Goal: Obtain resource: Download file/media

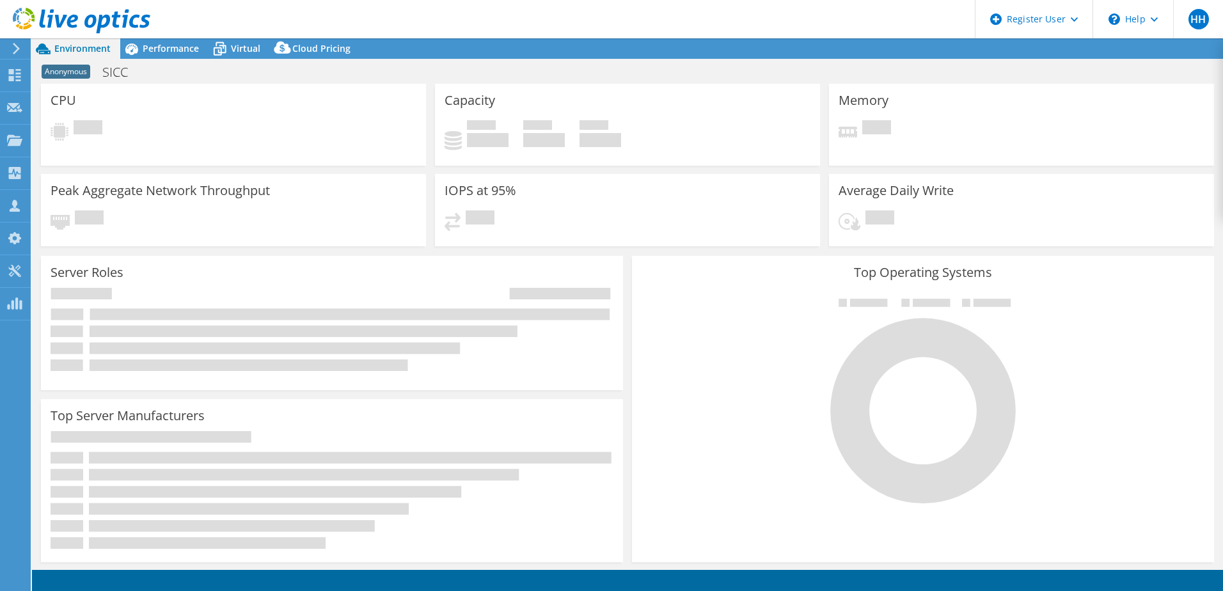
select select "EUFrankfurt"
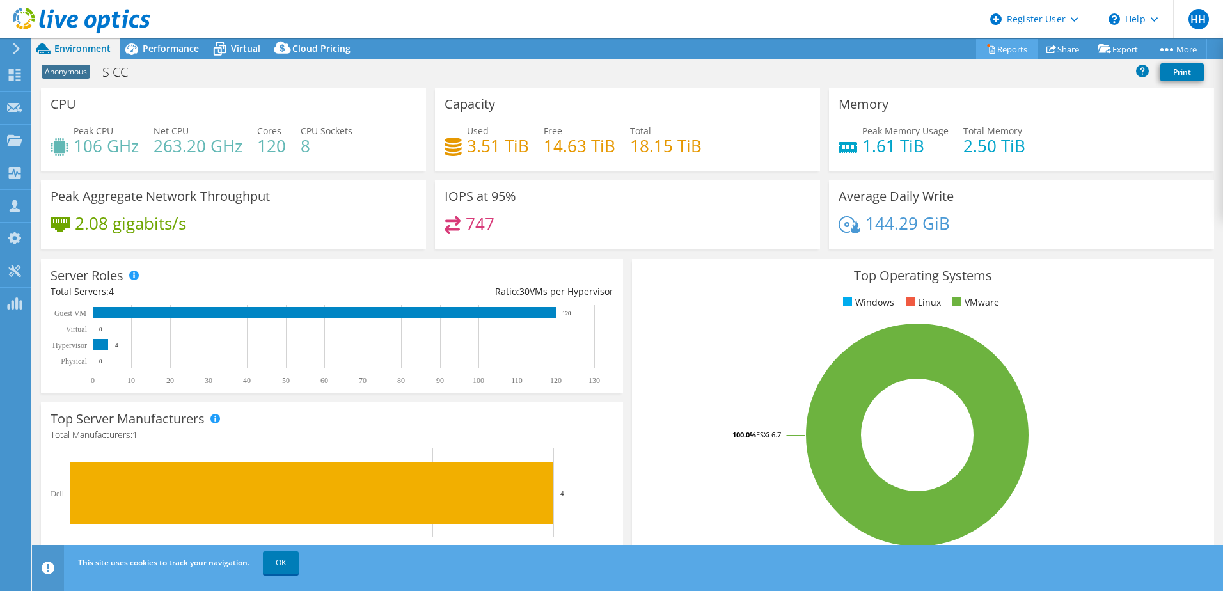
click at [999, 49] on link "Reports" at bounding box center [1006, 49] width 61 height 20
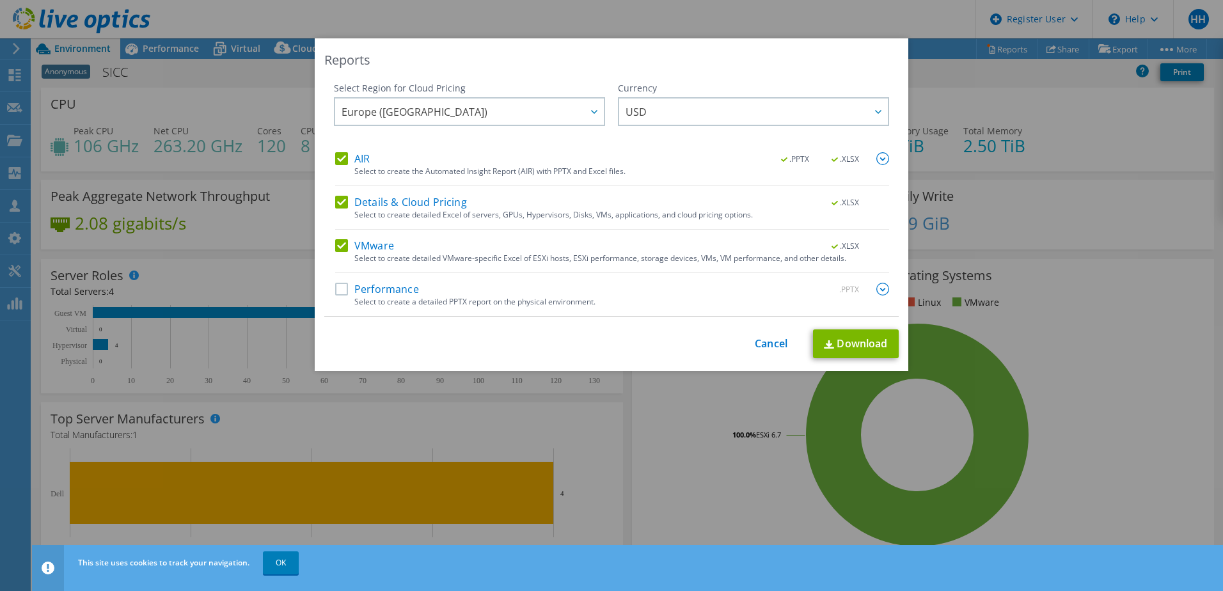
click at [339, 163] on label "AIR" at bounding box center [352, 158] width 35 height 13
click at [0, 0] on input "AIR" at bounding box center [0, 0] width 0 height 0
click at [335, 203] on label "Details & Cloud Pricing" at bounding box center [401, 202] width 132 height 13
click at [0, 0] on input "Details & Cloud Pricing" at bounding box center [0, 0] width 0 height 0
click at [845, 349] on link "Download" at bounding box center [856, 343] width 86 height 29
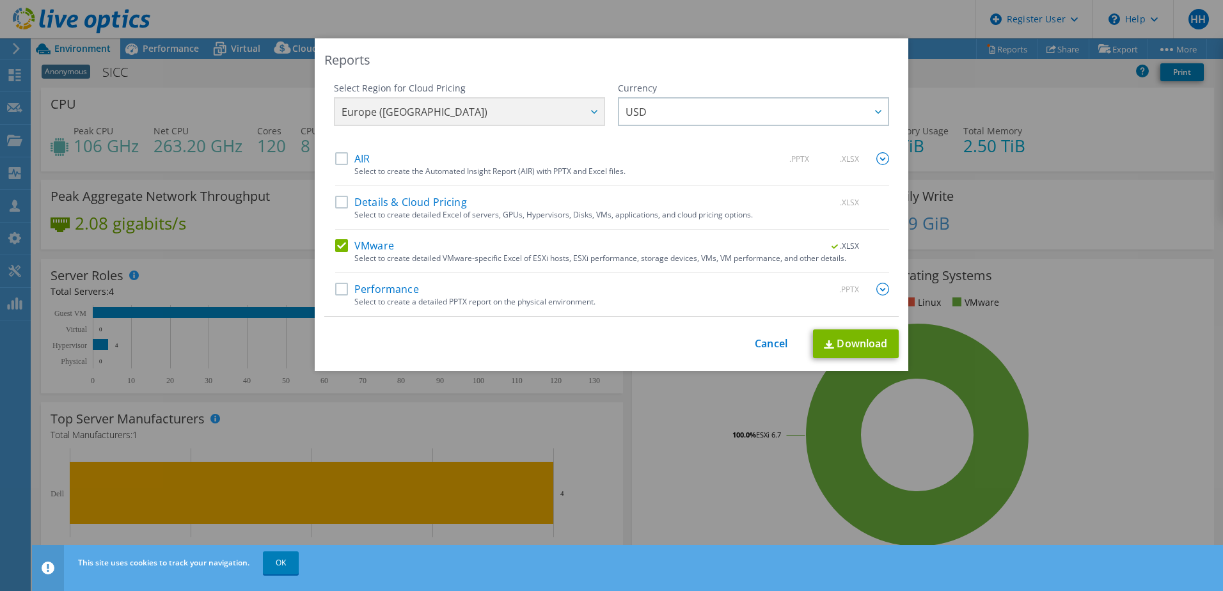
click at [751, 322] on div "Reports Select Region for Cloud Pricing Asia Pacific ([GEOGRAPHIC_DATA]) [GEOGR…" at bounding box center [611, 204] width 593 height 333
click at [764, 334] on div "This process may take a while, please wait... Cancel Download" at bounding box center [611, 343] width 574 height 29
click at [771, 349] on link "Cancel" at bounding box center [771, 344] width 33 height 12
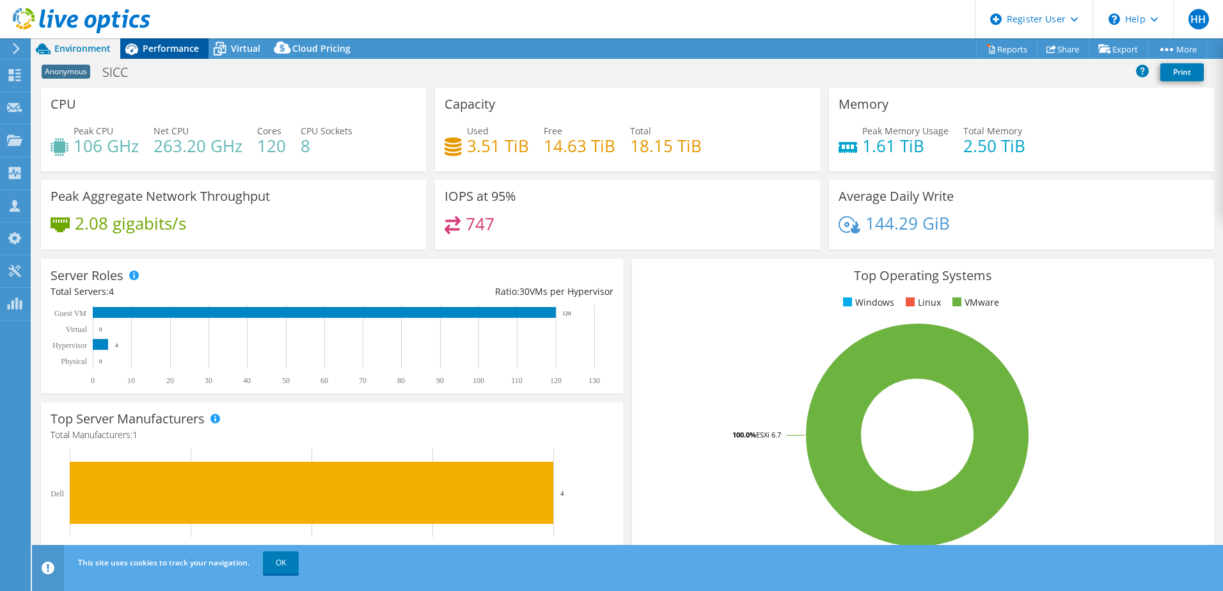
click at [175, 47] on span "Performance" at bounding box center [171, 48] width 56 height 12
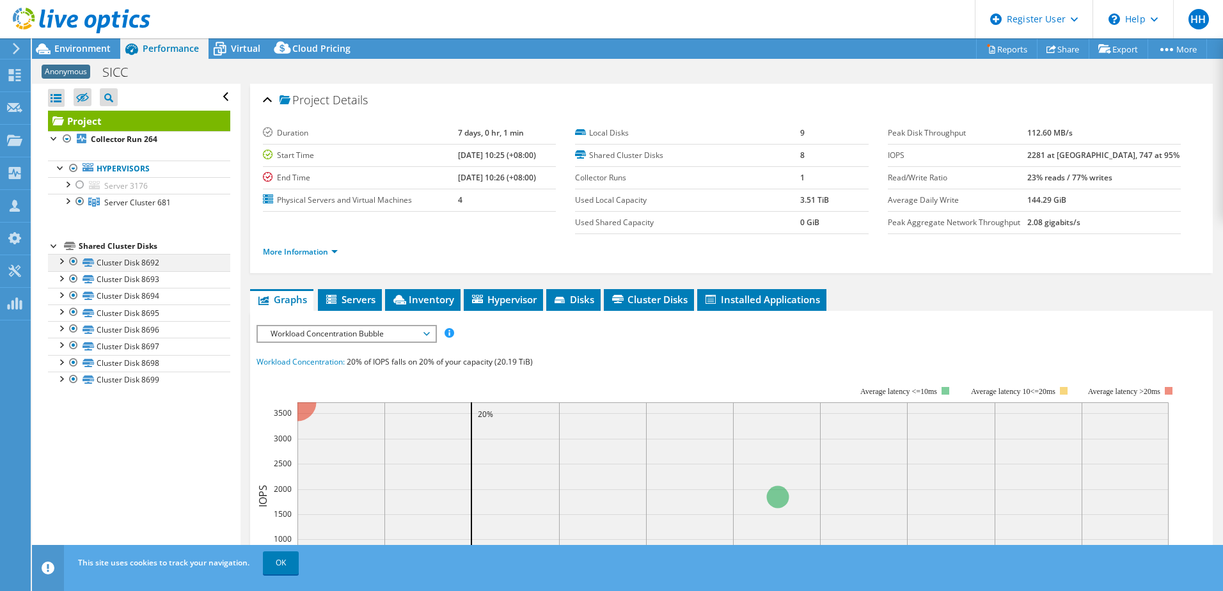
click at [72, 258] on div at bounding box center [73, 261] width 13 height 15
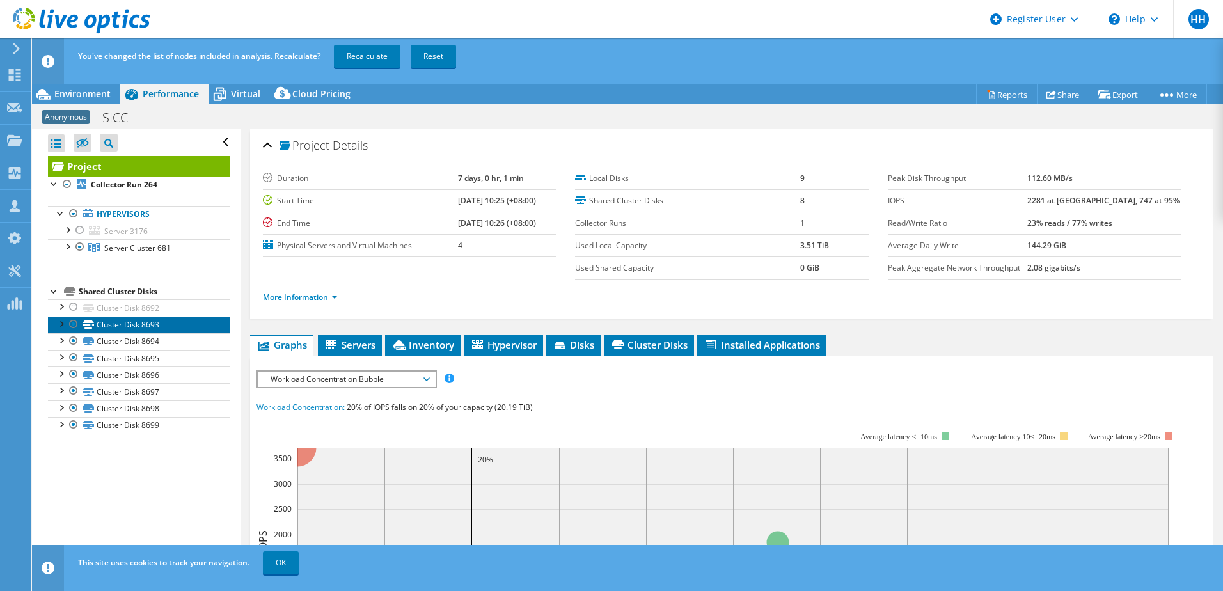
click at [80, 331] on link "Cluster Disk 8693" at bounding box center [139, 325] width 182 height 17
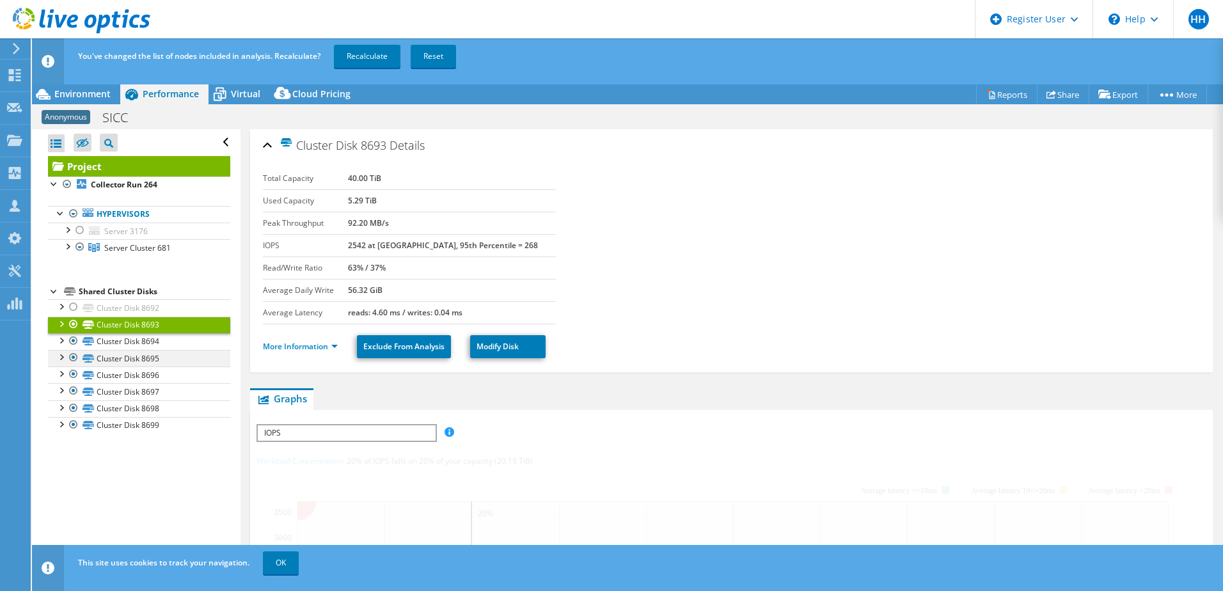
click at [74, 350] on div at bounding box center [73, 357] width 13 height 15
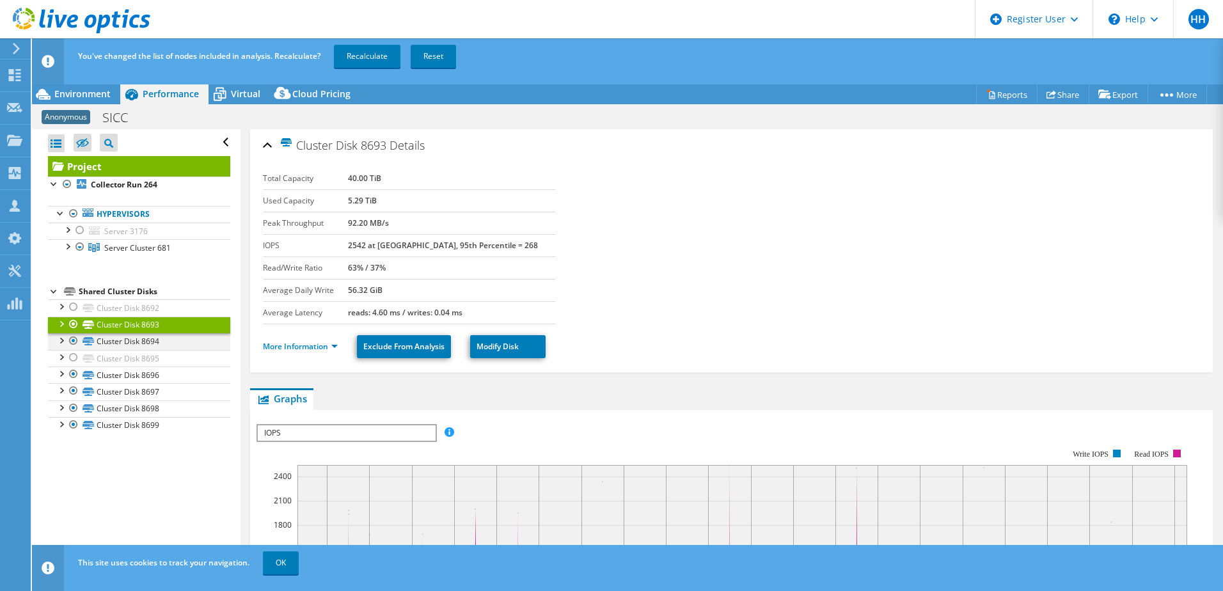
click at [74, 340] on div at bounding box center [73, 340] width 13 height 15
click at [72, 381] on div at bounding box center [73, 373] width 13 height 15
click at [73, 412] on div at bounding box center [73, 407] width 13 height 15
click at [73, 429] on div at bounding box center [73, 424] width 13 height 15
click at [73, 392] on div at bounding box center [73, 390] width 13 height 15
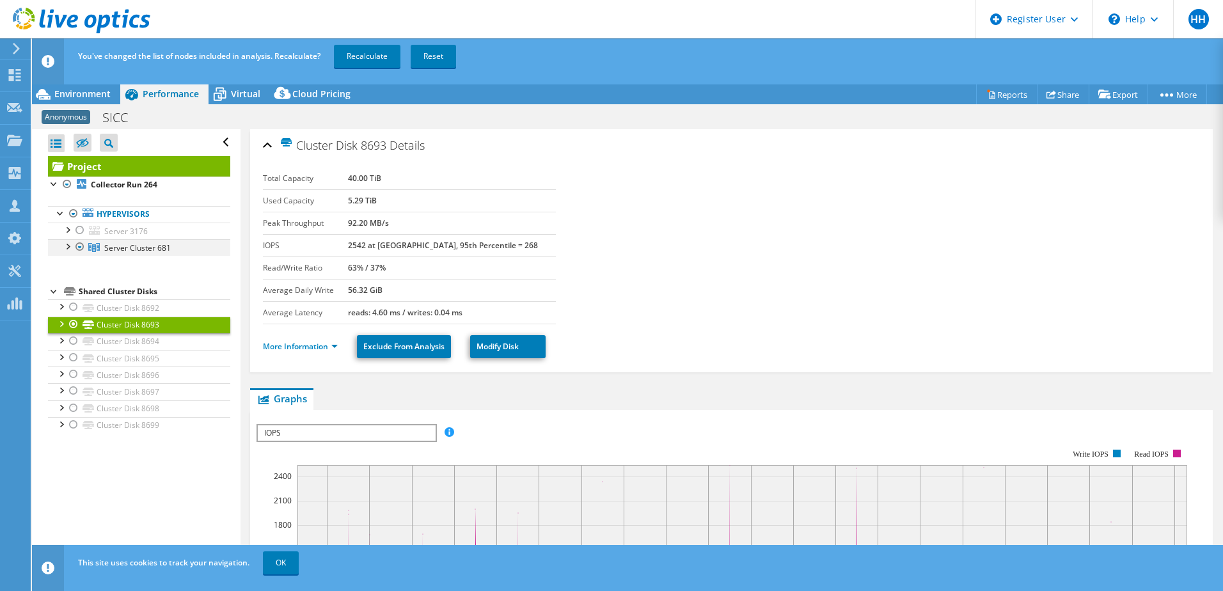
click at [63, 246] on div at bounding box center [67, 245] width 13 height 13
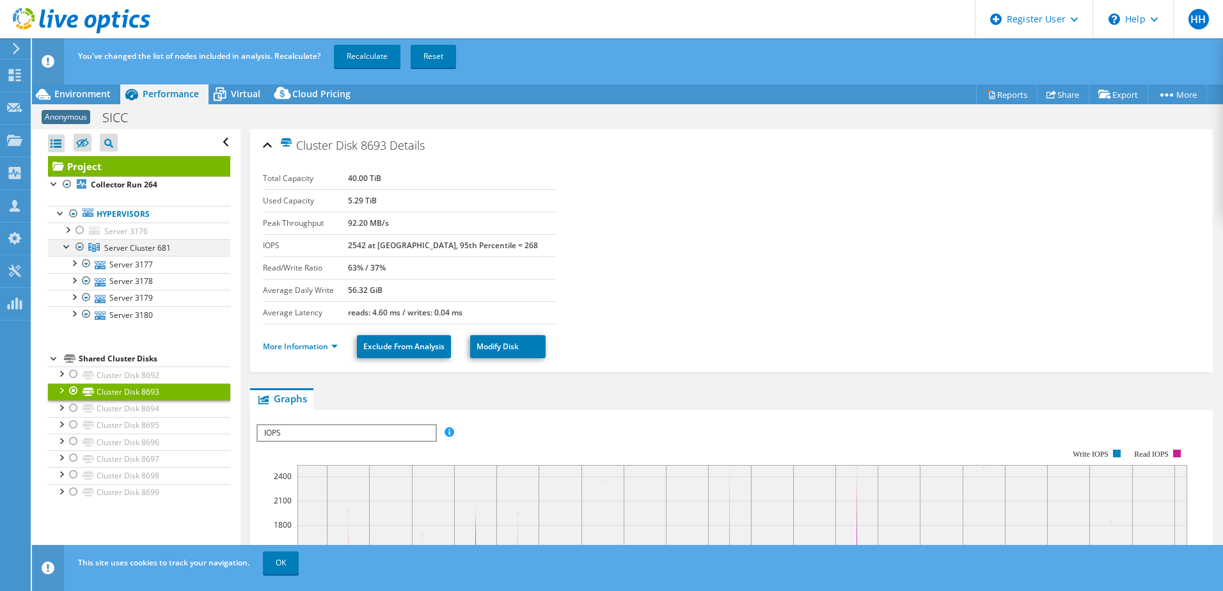
click at [63, 246] on div at bounding box center [67, 245] width 13 height 13
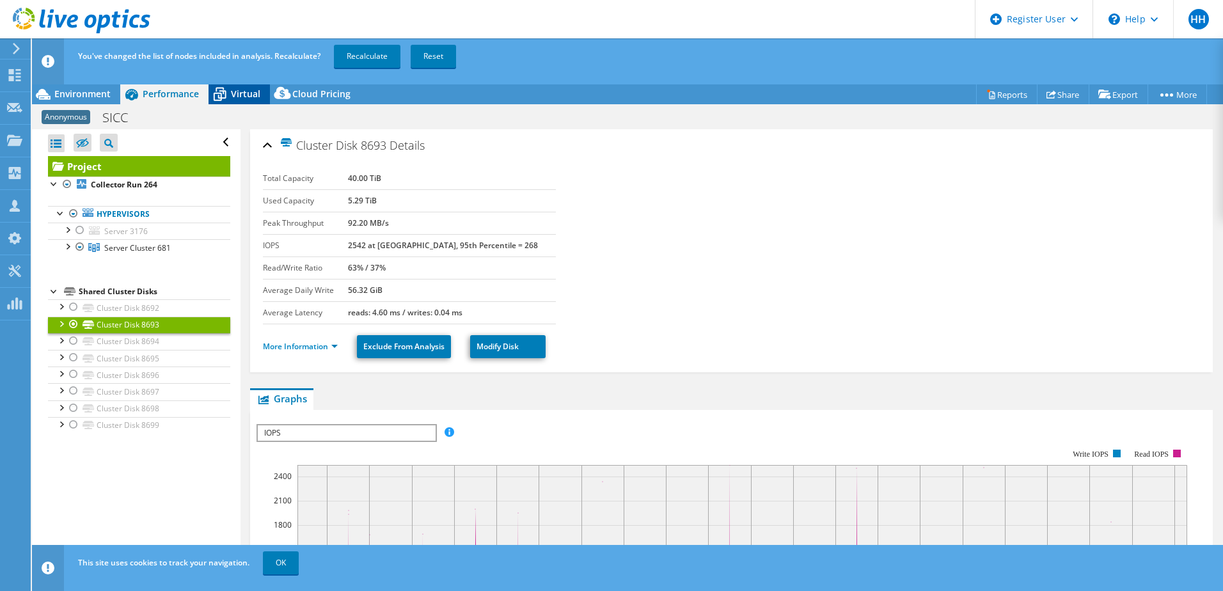
click at [235, 98] on span "Virtual" at bounding box center [245, 94] width 29 height 12
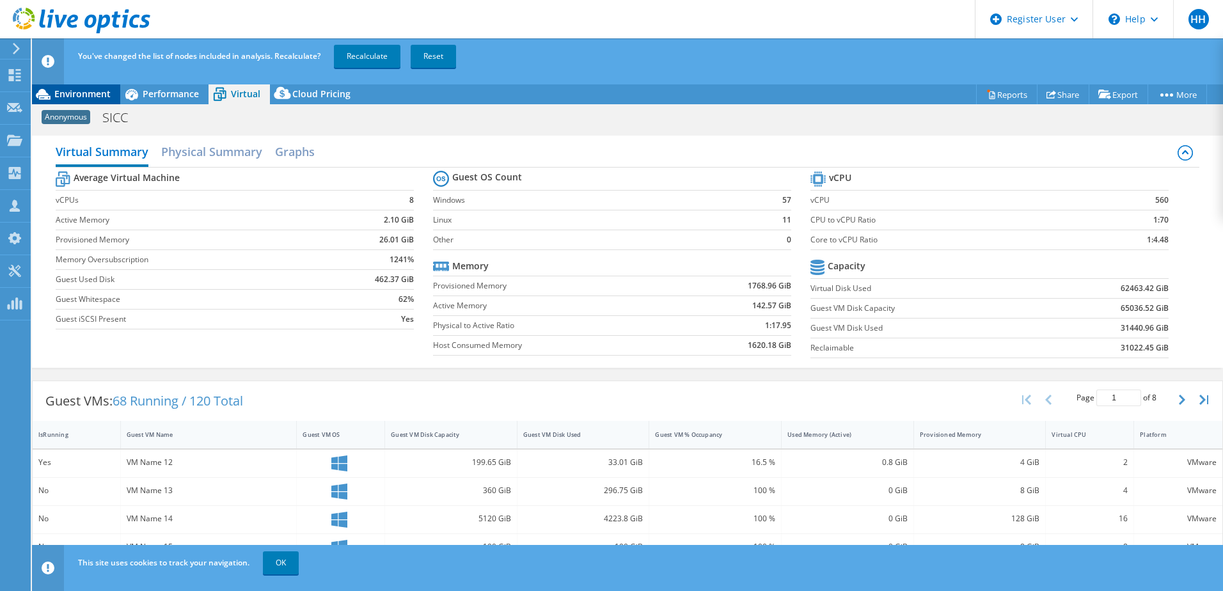
click at [74, 90] on span "Environment" at bounding box center [82, 94] width 56 height 12
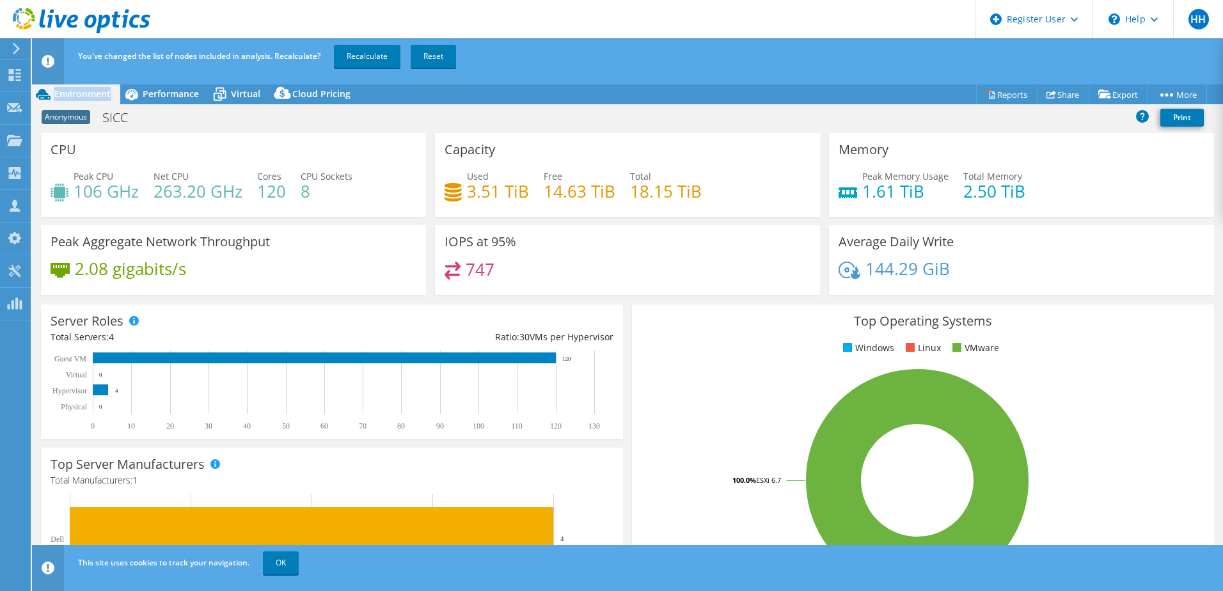
click at [74, 90] on span "Environment" at bounding box center [82, 94] width 56 height 12
click at [259, 98] on span "Virtual" at bounding box center [245, 94] width 29 height 12
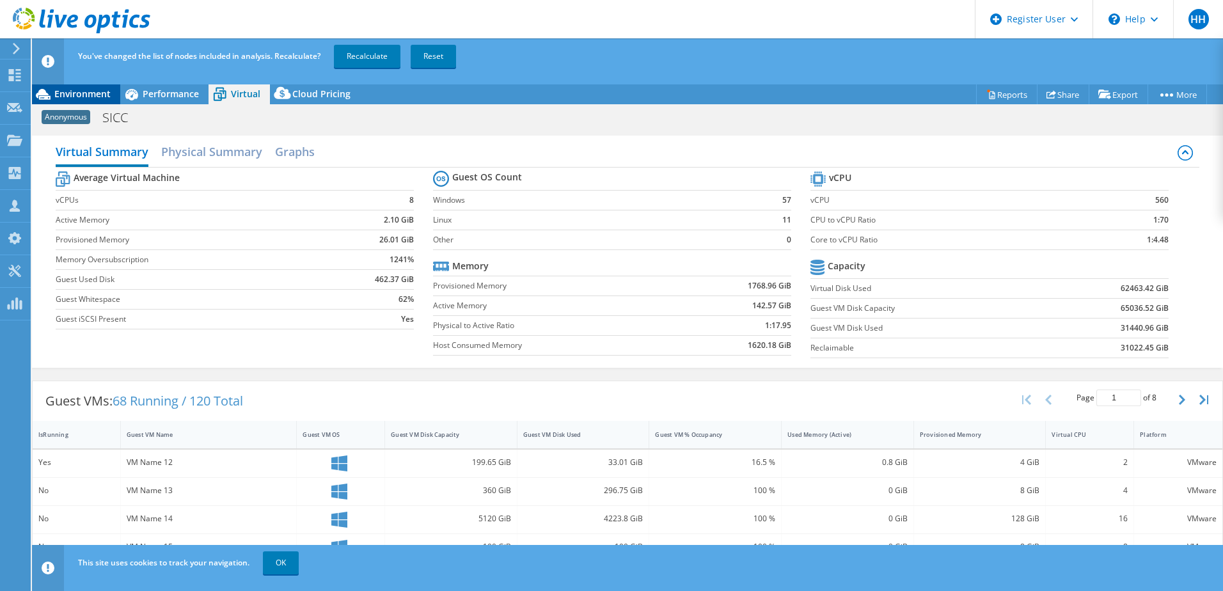
click at [52, 96] on icon at bounding box center [43, 94] width 22 height 22
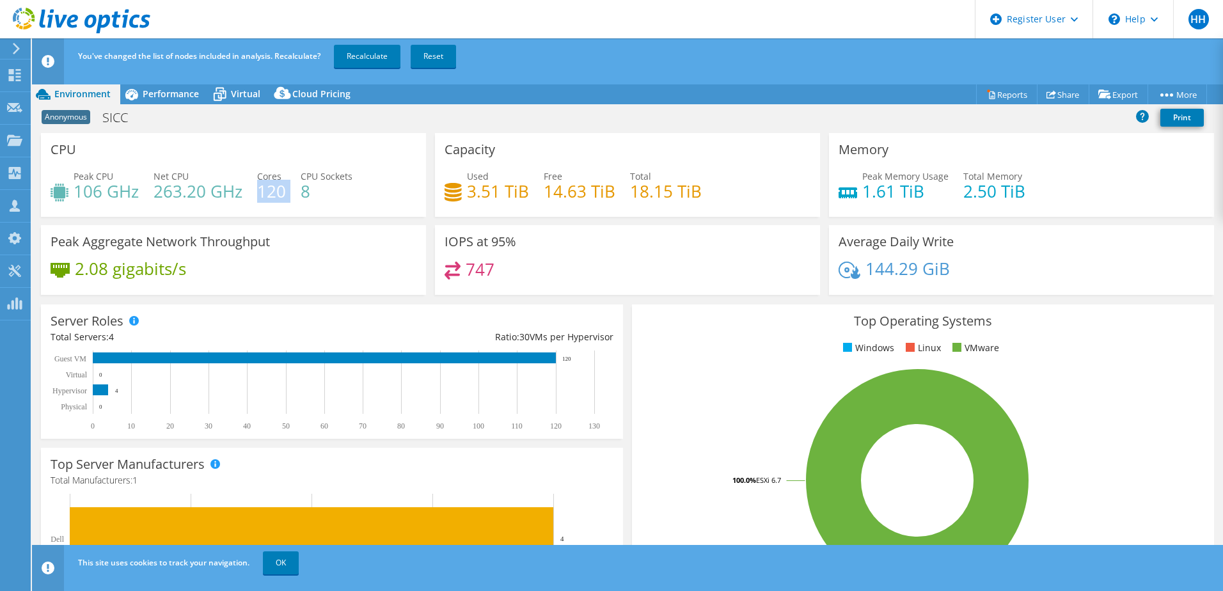
drag, startPoint x: 258, startPoint y: 189, endPoint x: 290, endPoint y: 192, distance: 32.2
click at [290, 192] on div "Peak CPU 106 GHz Net CPU 263.20 GHz Cores 120 CPU Sockets 8" at bounding box center [234, 190] width 366 height 42
